Goal: Transaction & Acquisition: Purchase product/service

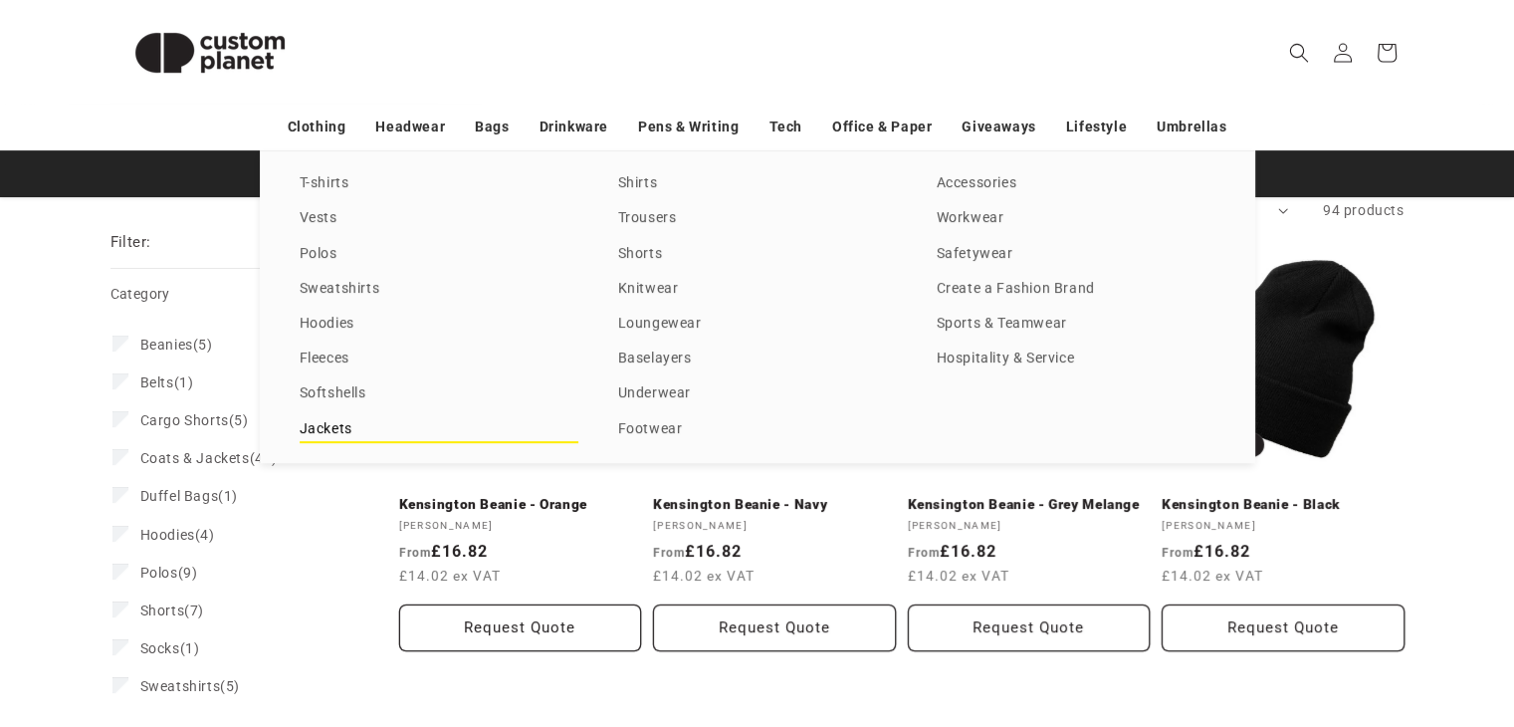
click at [323, 435] on link "Jackets" at bounding box center [439, 429] width 279 height 27
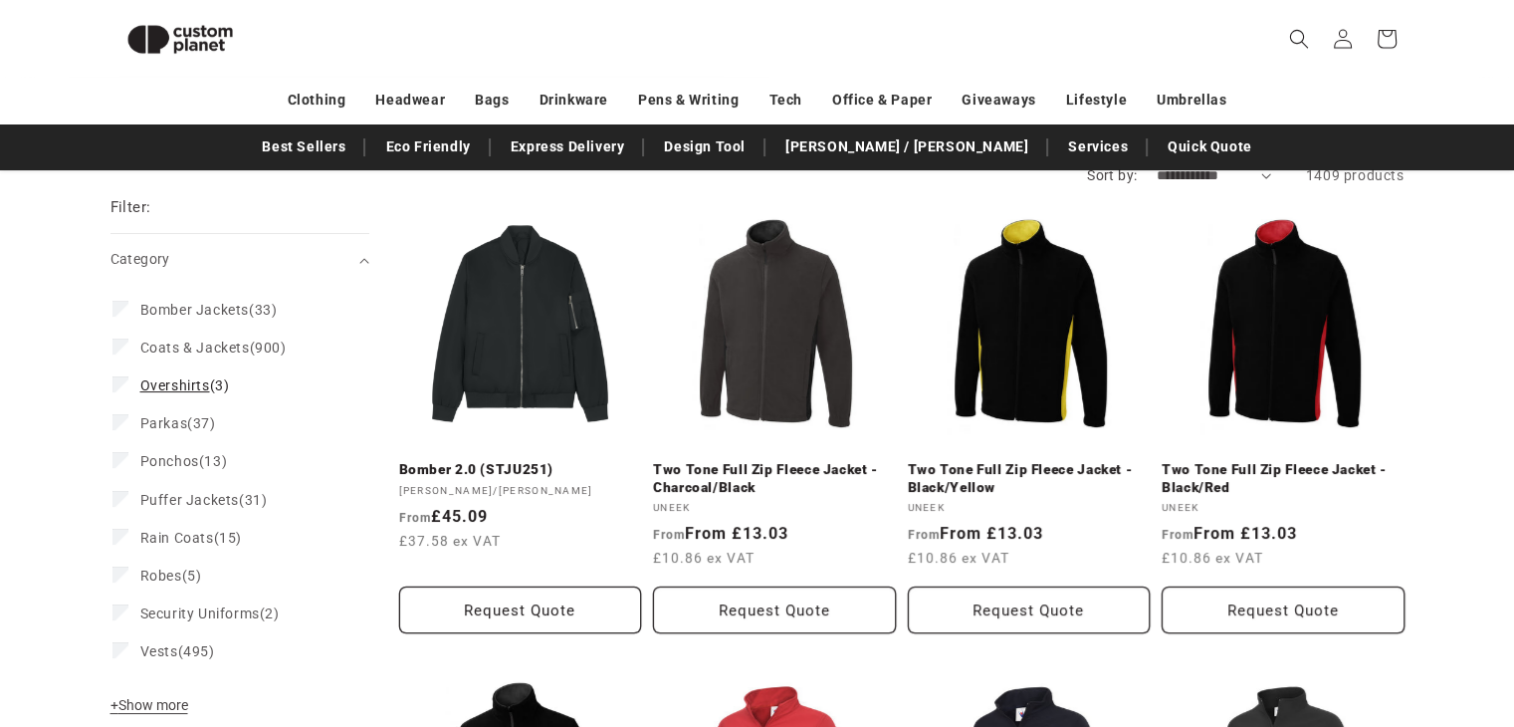
scroll to position [171, 0]
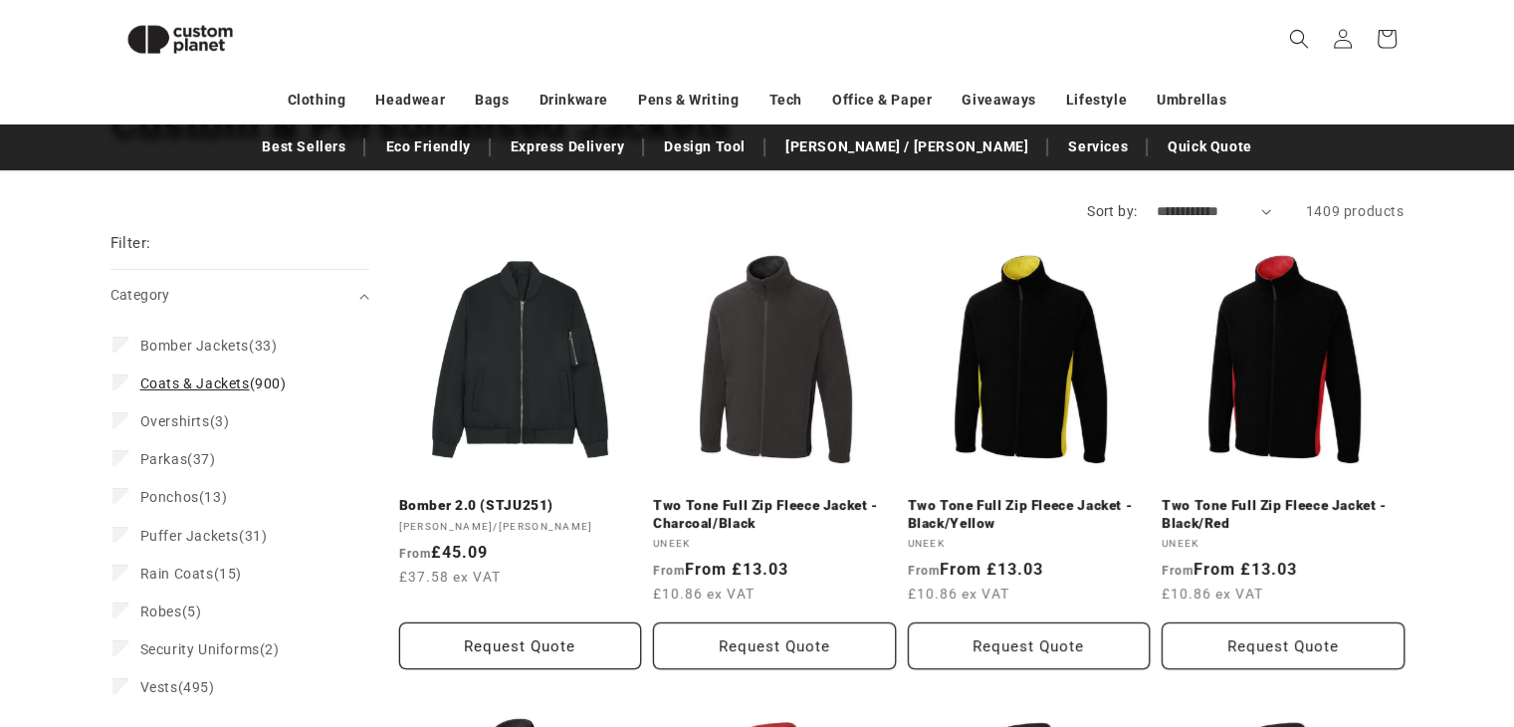
click at [171, 382] on span "Coats & Jackets" at bounding box center [195, 383] width 110 height 16
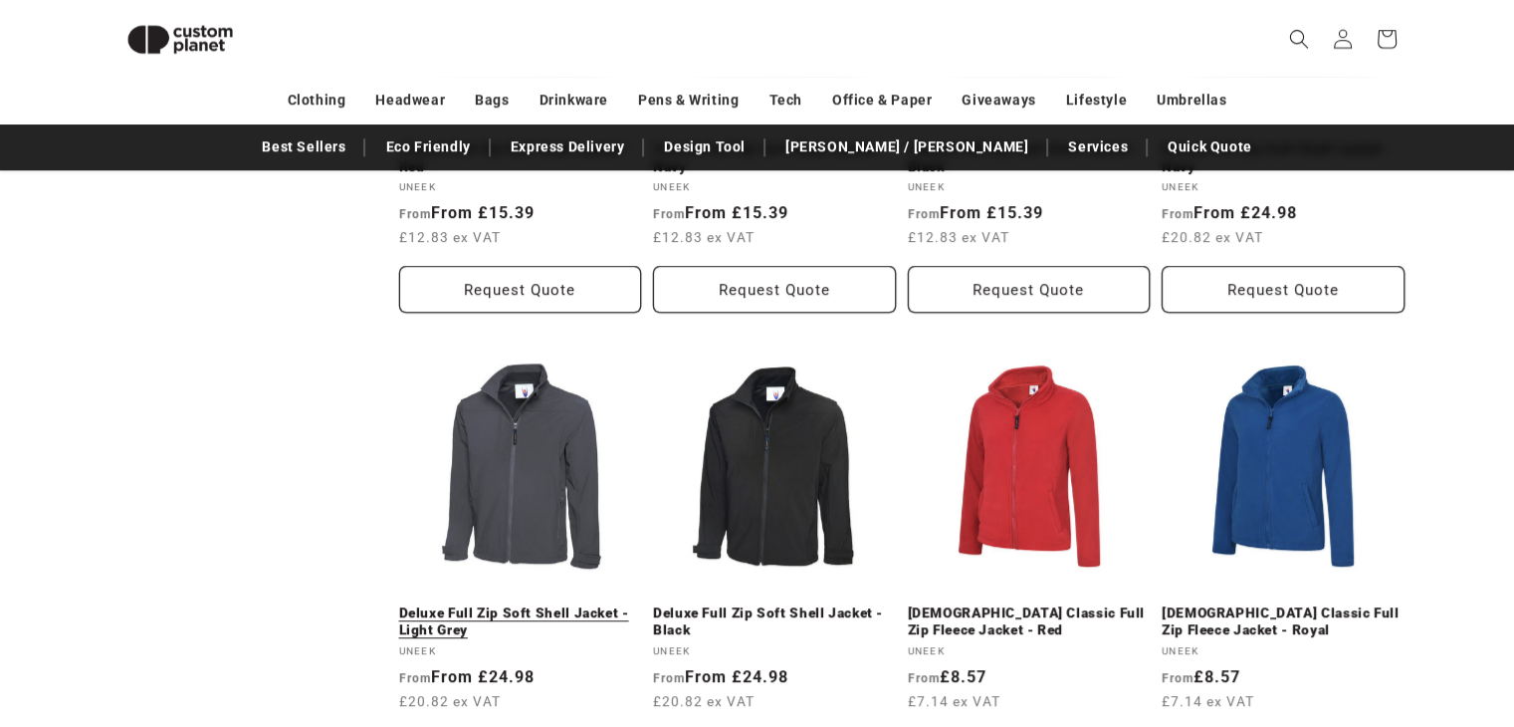
scroll to position [1764, 0]
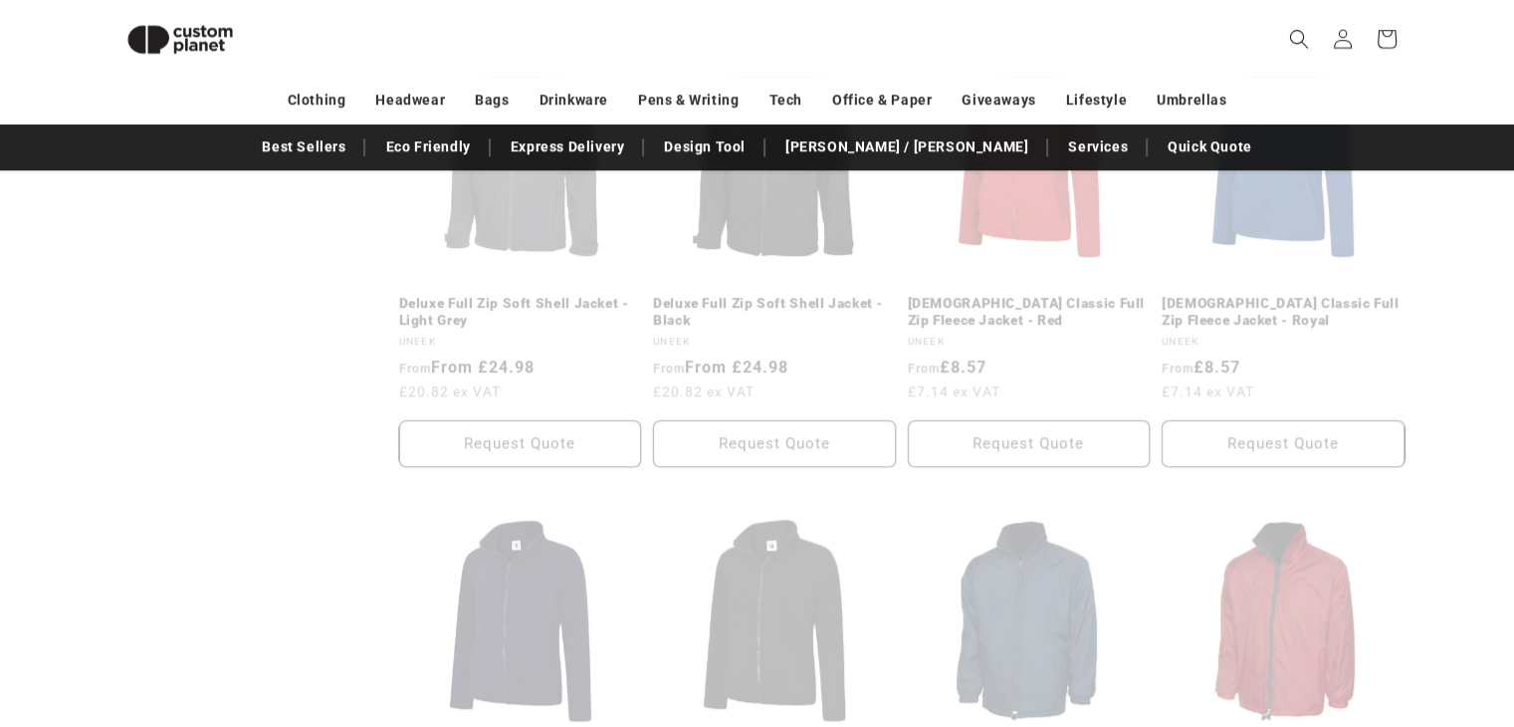
scroll to position [171, 0]
